Goal: Information Seeking & Learning: Find specific fact

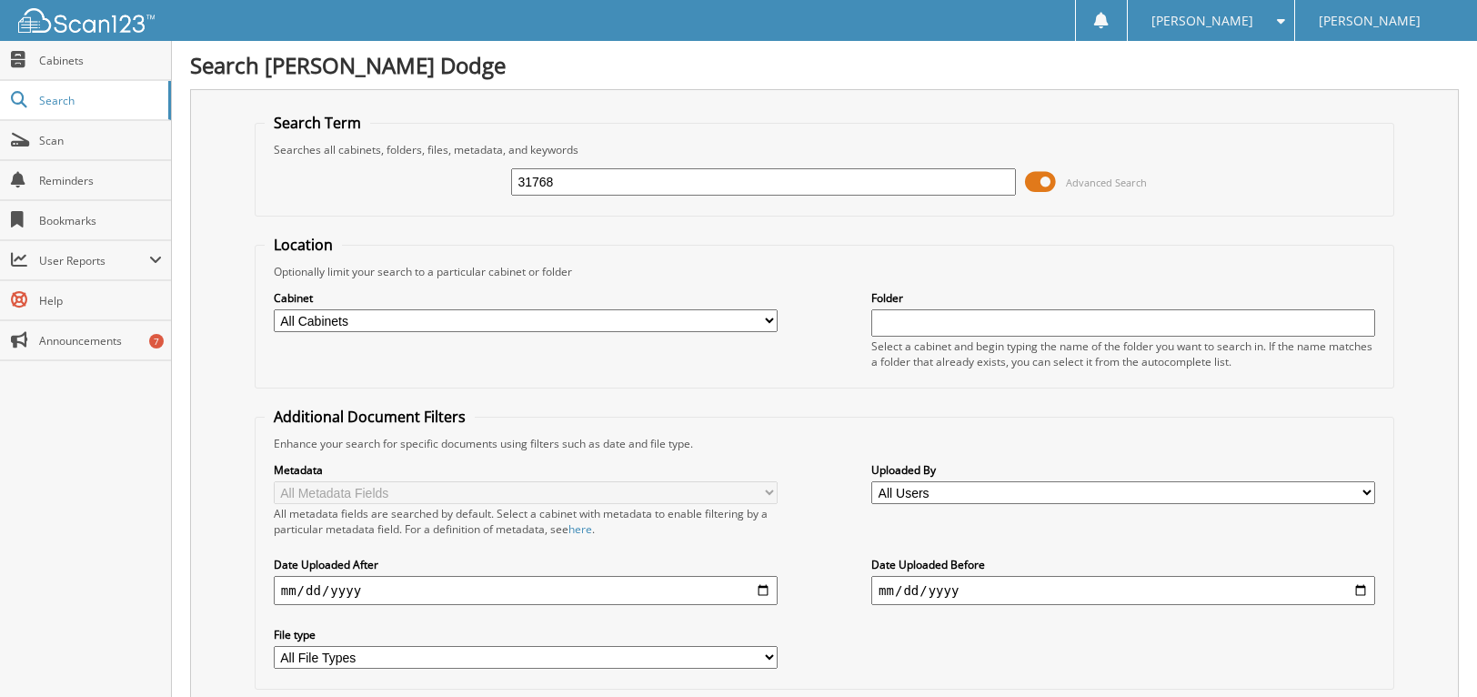
type input "31768"
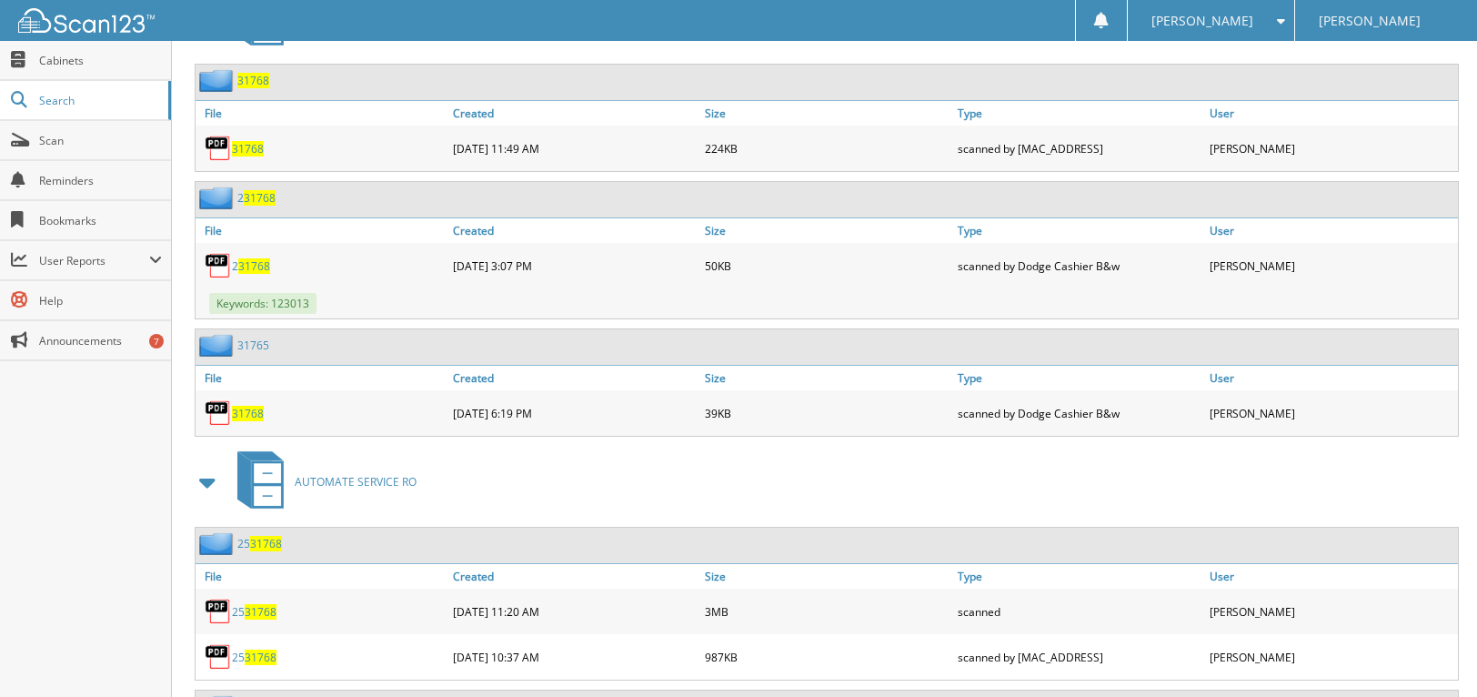
scroll to position [1000, 0]
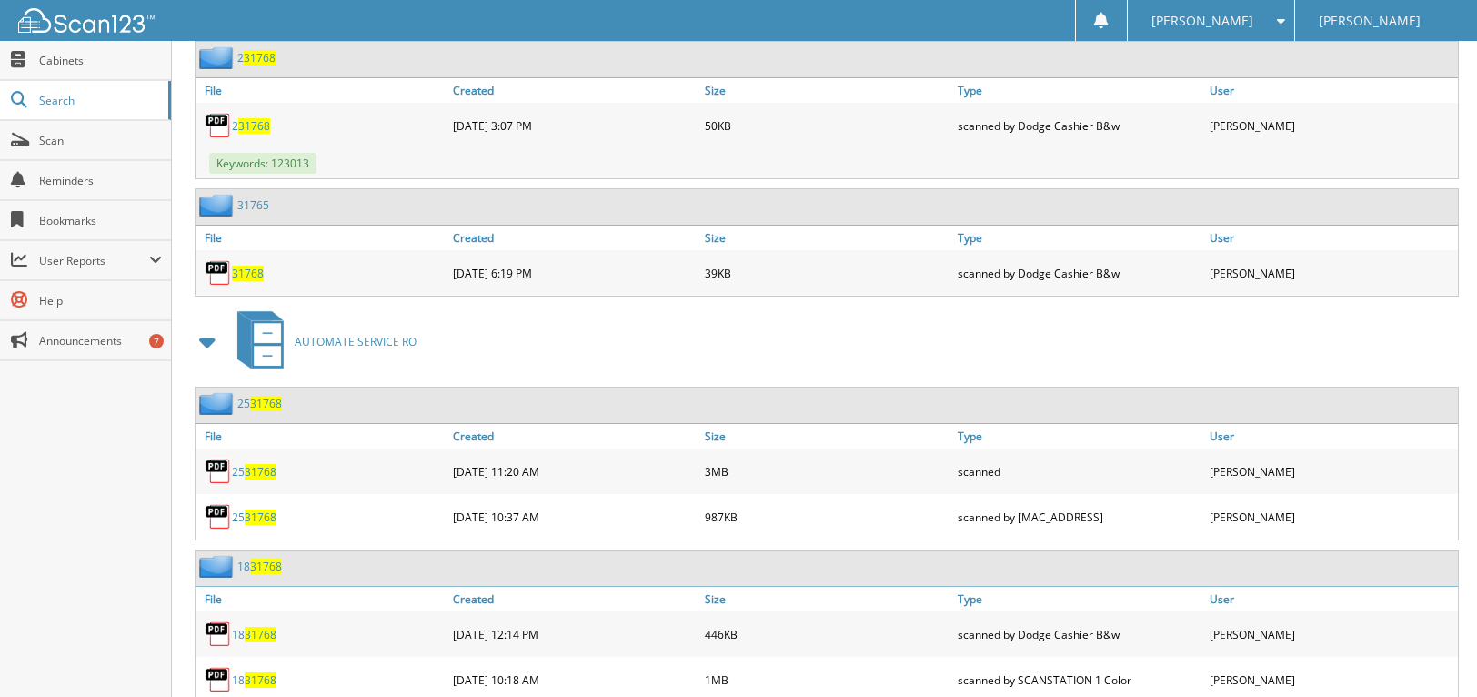
click at [246, 471] on span "31768" at bounding box center [261, 471] width 32 height 15
click at [254, 465] on span "31768" at bounding box center [261, 471] width 32 height 15
click at [244, 515] on link "25 31768" at bounding box center [254, 516] width 45 height 15
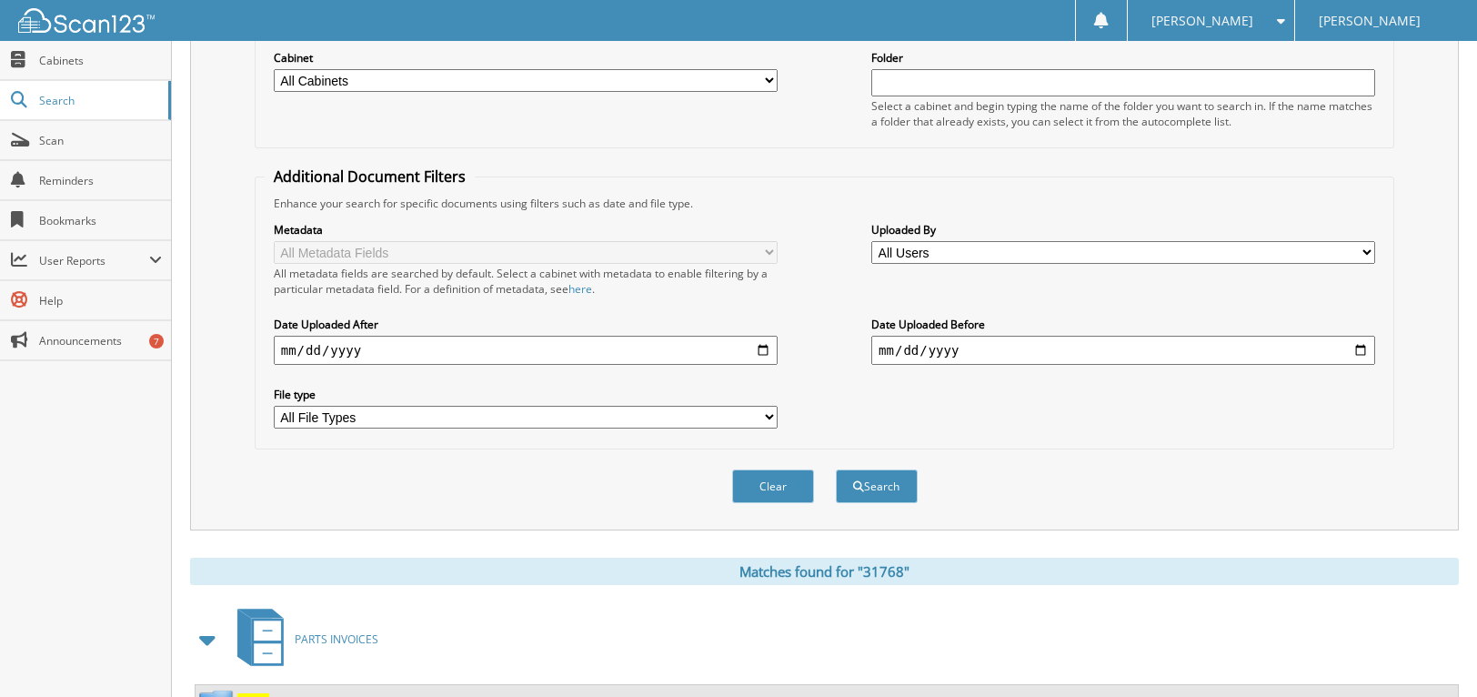
scroll to position [0, 0]
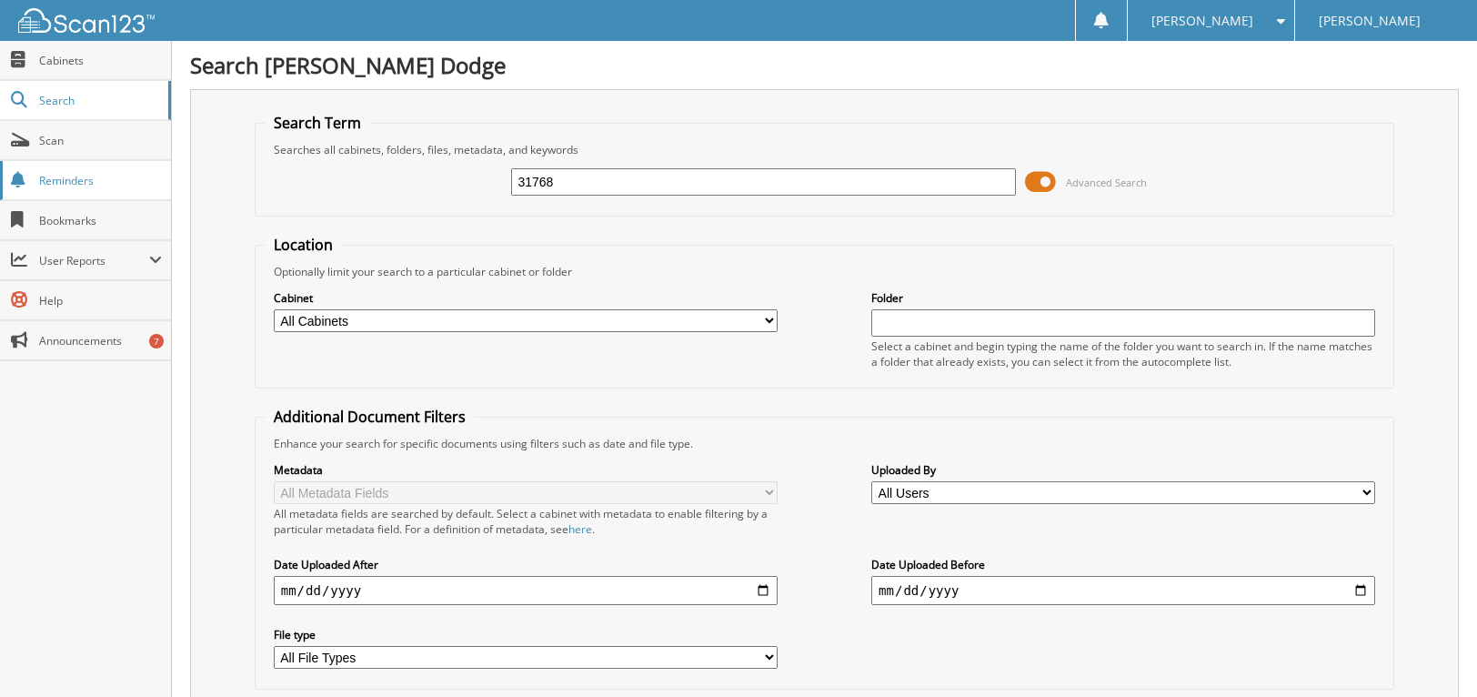
drag, startPoint x: 602, startPoint y: 181, endPoint x: 167, endPoint y: 182, distance: 434.6
click at [348, 210] on fieldset "Search Term Searches all cabinets, folders, files, metadata, and keywords 31768…" at bounding box center [825, 165] width 1140 height 104
type input "37591"
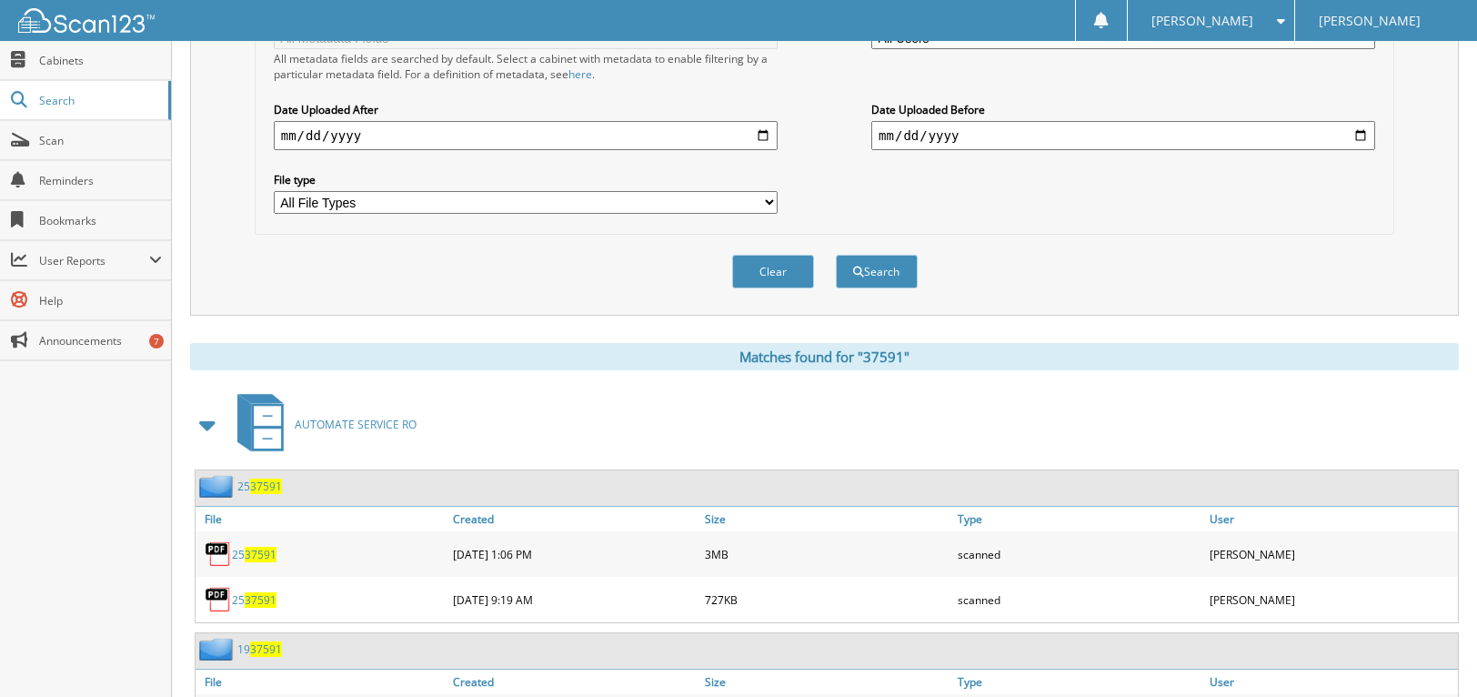
click at [246, 556] on span "37591" at bounding box center [261, 553] width 32 height 15
